Goal: Task Accomplishment & Management: Complete application form

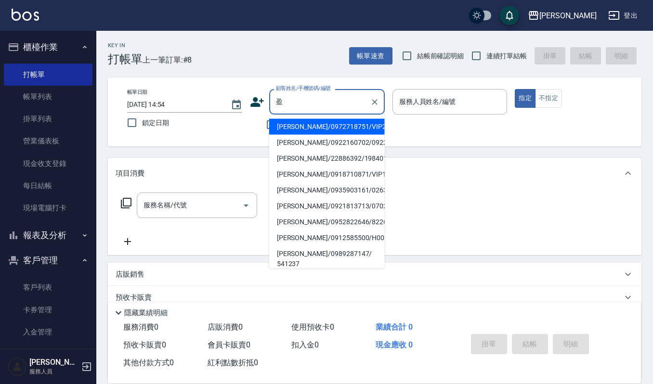
click at [326, 130] on li "[PERSON_NAME]/0972718751/VIP2294" at bounding box center [327, 127] width 116 height 16
type input "[PERSON_NAME]/0972718751/VIP2294"
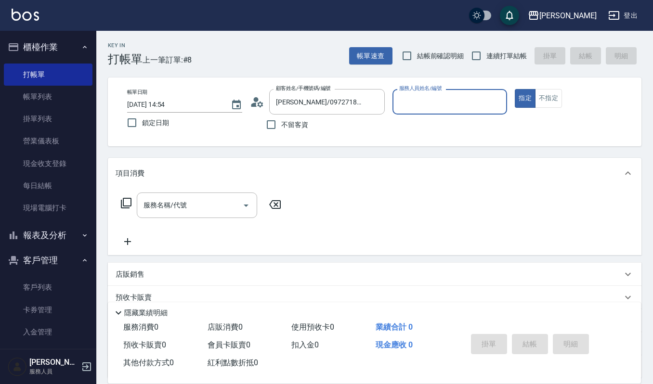
type input "Joalin-6"
click at [183, 211] on input "服務名稱/代號" at bounding box center [189, 205] width 97 height 17
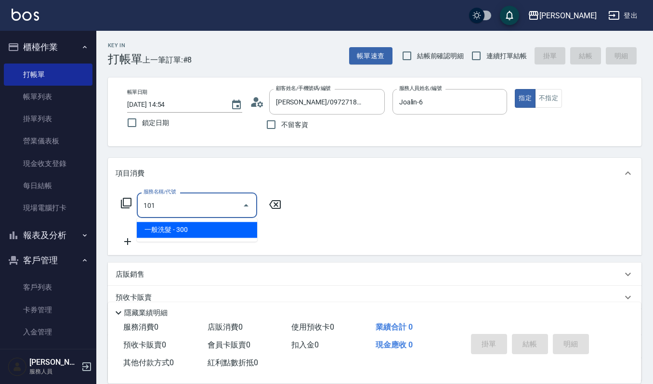
type input "一般洗髮(101)"
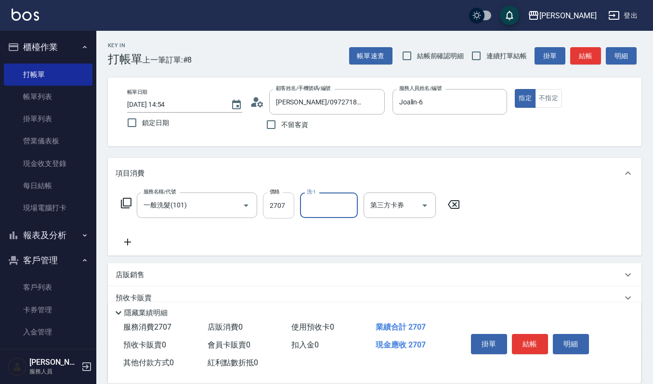
click at [283, 202] on input "2707" at bounding box center [278, 206] width 31 height 26
type input "270"
type input "[PERSON_NAME]-23"
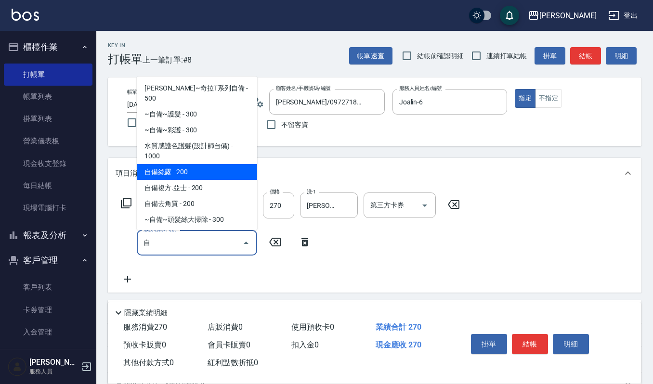
click at [191, 180] on span "自備複方.亞士 - 200" at bounding box center [197, 188] width 120 height 16
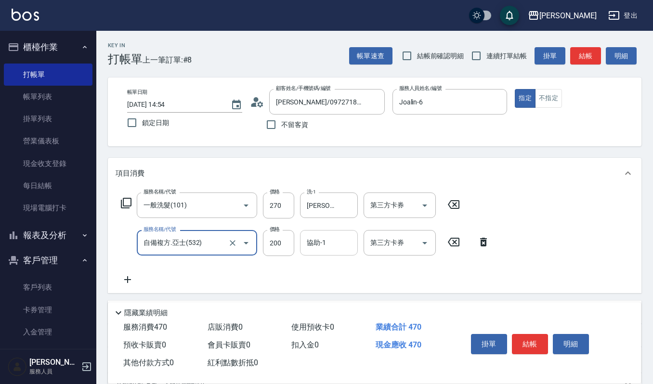
type input "自備複方.亞士(532)"
click at [313, 246] on input "協助-1" at bounding box center [328, 243] width 49 height 17
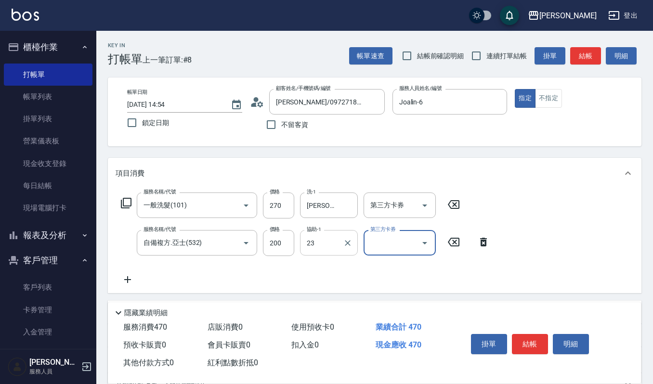
type input "[PERSON_NAME]-23"
click at [557, 335] on button "明細" at bounding box center [571, 344] width 36 height 20
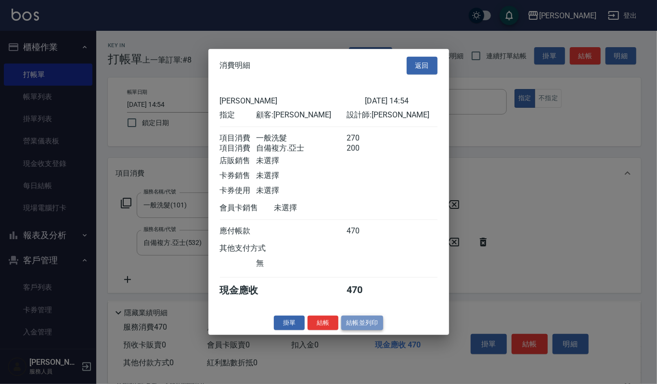
click at [380, 326] on button "結帳並列印" at bounding box center [362, 322] width 42 height 15
